Goal: Task Accomplishment & Management: Use online tool/utility

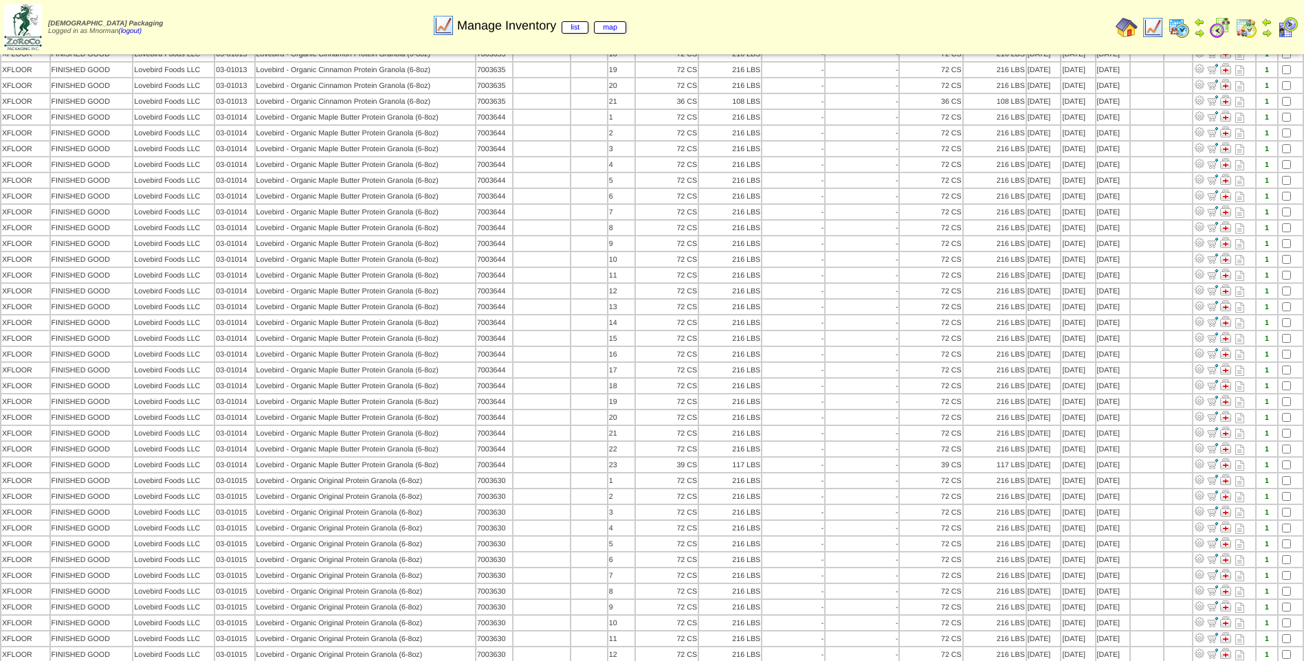
scroll to position [718, 0]
click at [1146, 32] on img at bounding box center [1153, 27] width 22 height 22
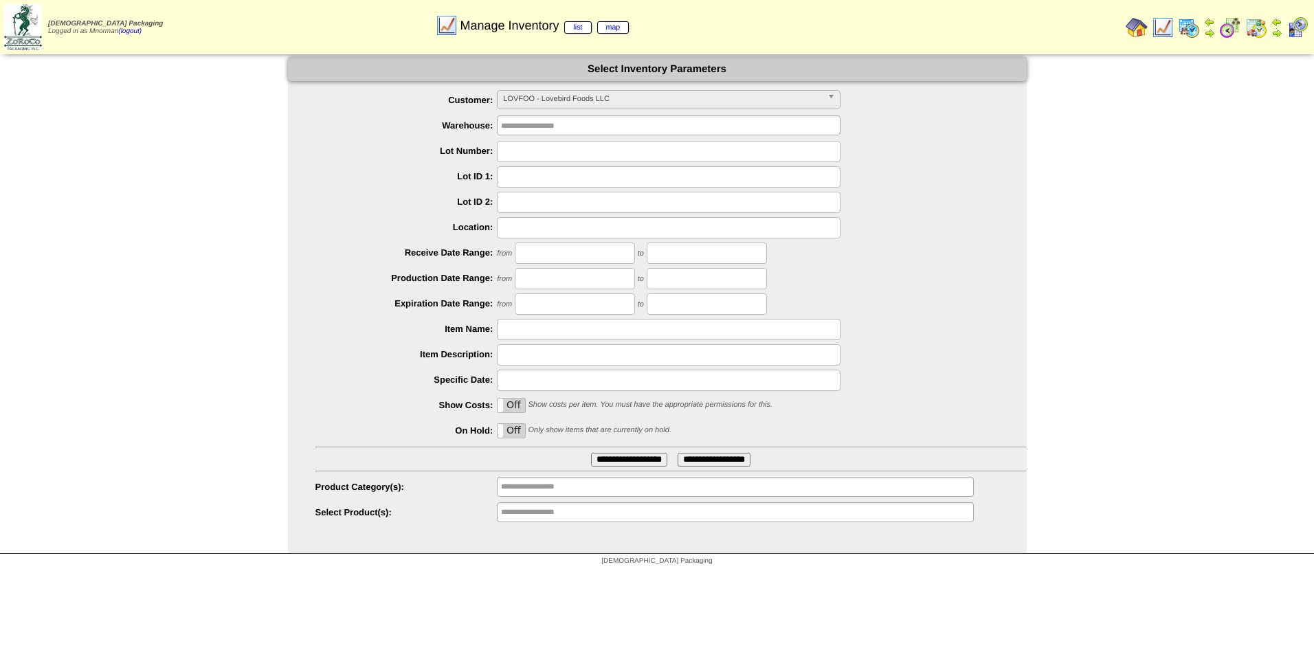
click at [652, 102] on span "LOVFOO - Lovebird Foods LLC" at bounding box center [662, 99] width 319 height 16
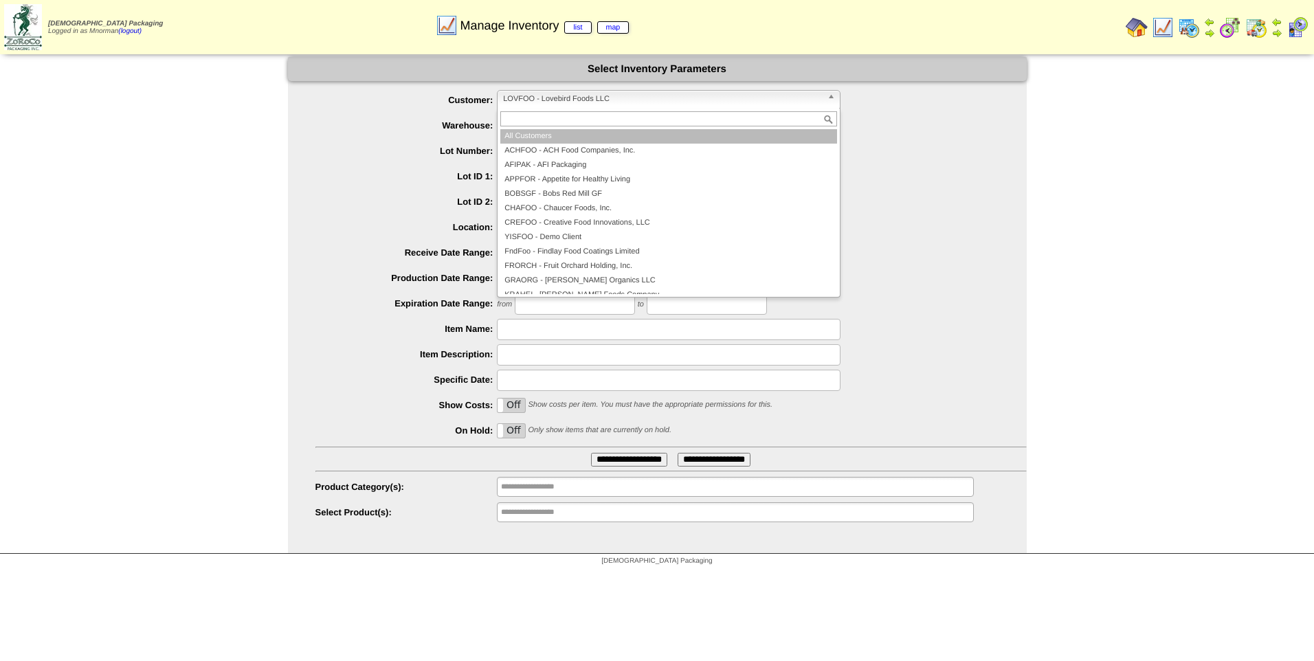
click at [518, 140] on li "All Customers" at bounding box center [668, 136] width 337 height 14
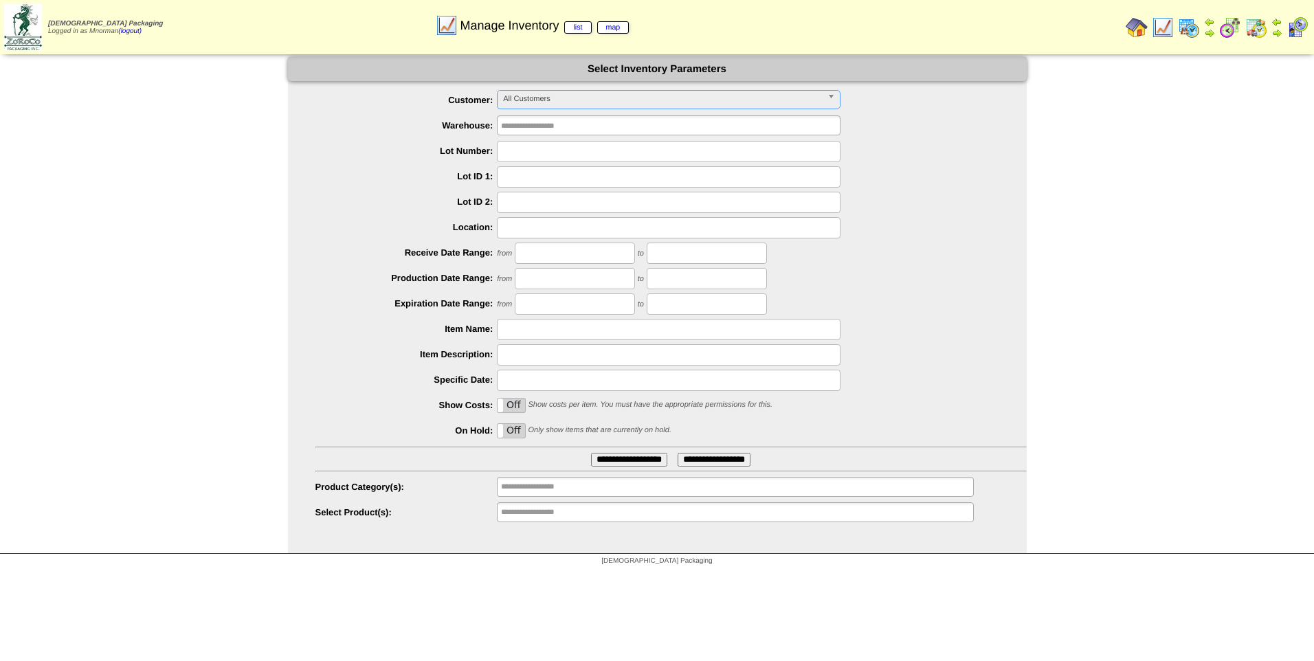
click at [520, 153] on input "text" at bounding box center [669, 151] width 344 height 21
type input "*******"
click at [591, 453] on input "**********" at bounding box center [629, 460] width 76 height 14
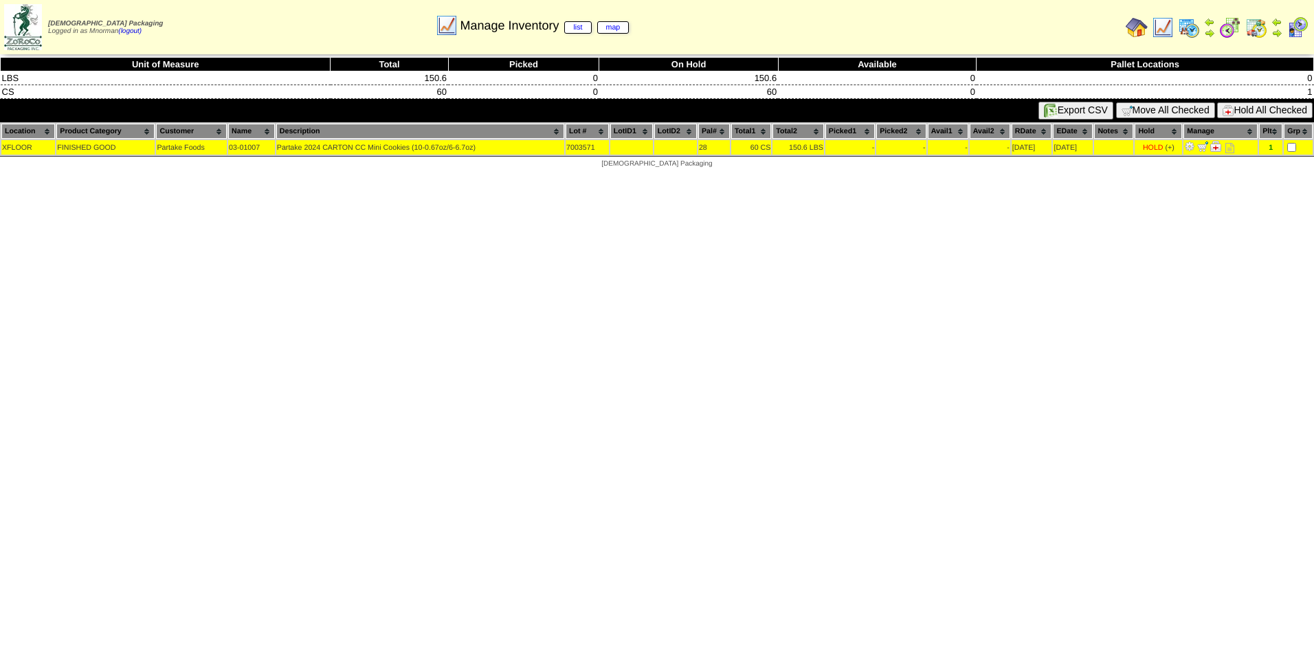
click at [1267, 110] on button "Hold All Checked" at bounding box center [1265, 110] width 96 height 16
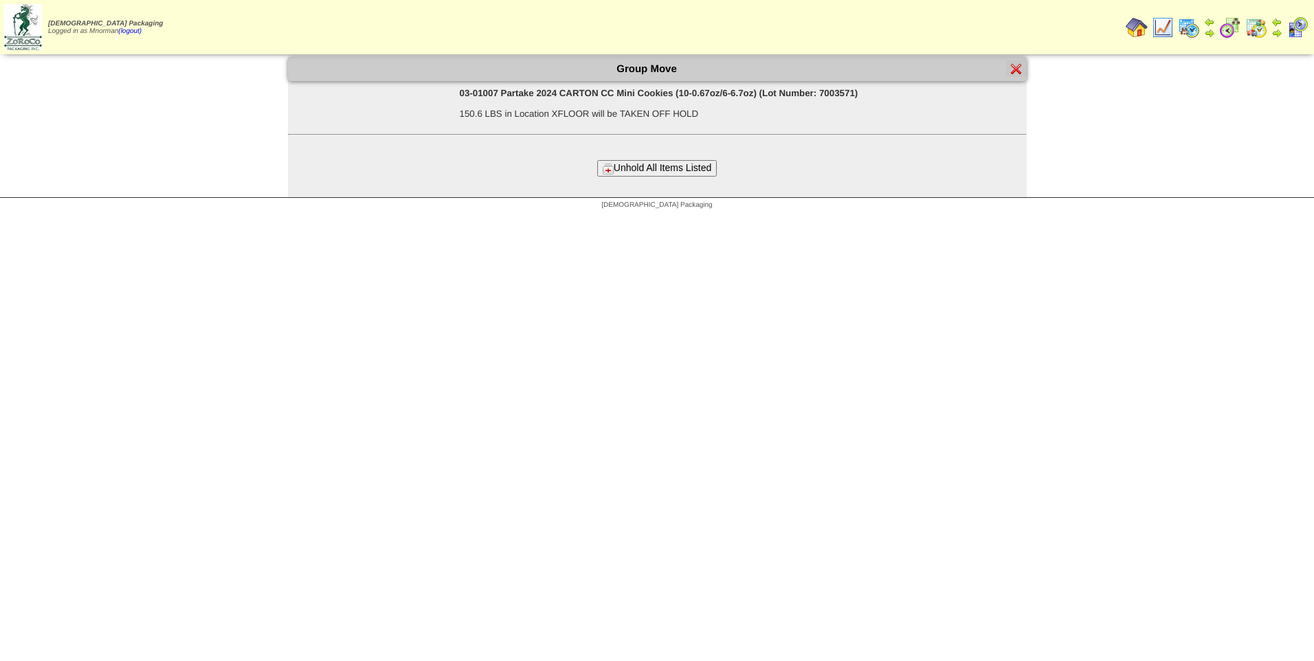
click at [685, 162] on button "Unhold All Items Listed" at bounding box center [657, 168] width 120 height 16
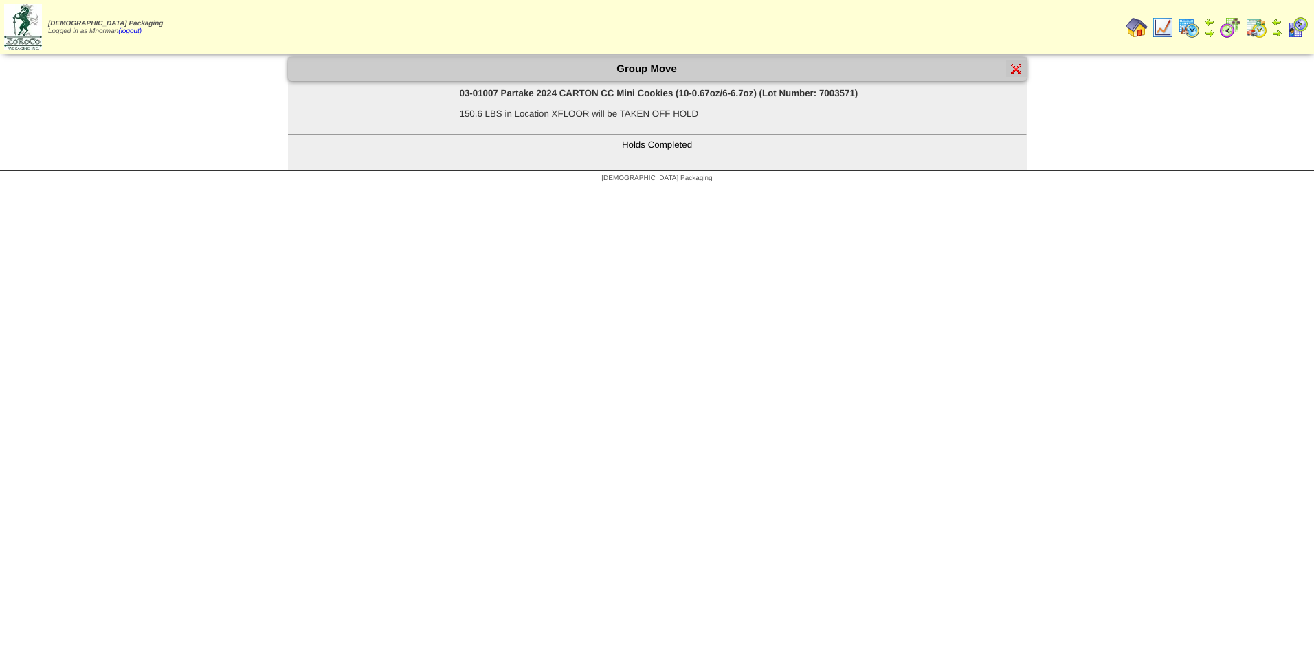
click at [1009, 68] on div at bounding box center [1016, 68] width 21 height 16
click at [1016, 71] on img at bounding box center [1016, 68] width 11 height 11
